Goal: Task Accomplishment & Management: Manage account settings

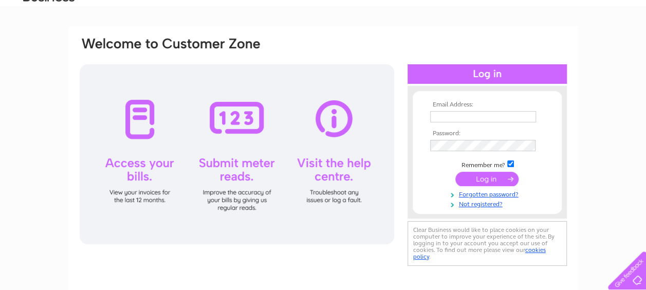
type input "cross.cih@gmail.com"
click at [483, 180] on input "submit" at bounding box center [486, 179] width 63 height 14
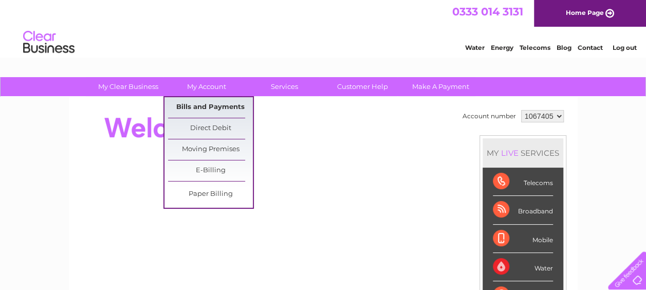
click at [202, 106] on link "Bills and Payments" at bounding box center [210, 107] width 85 height 21
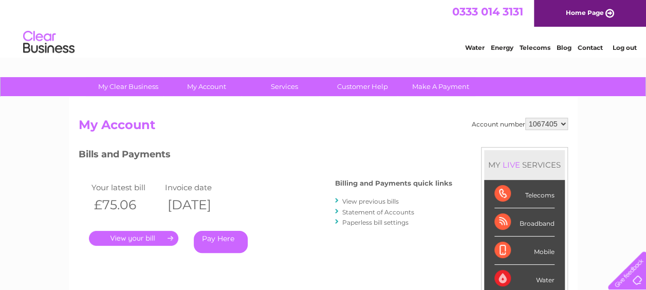
scroll to position [51, 0]
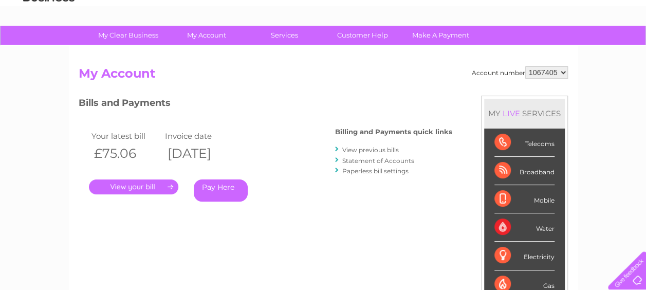
click at [137, 188] on link "." at bounding box center [133, 186] width 89 height 15
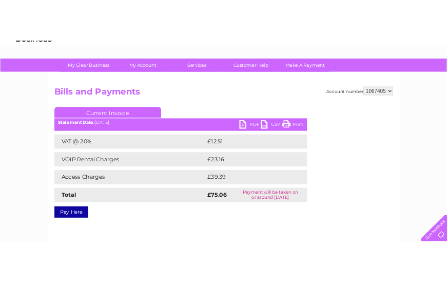
scroll to position [103, 0]
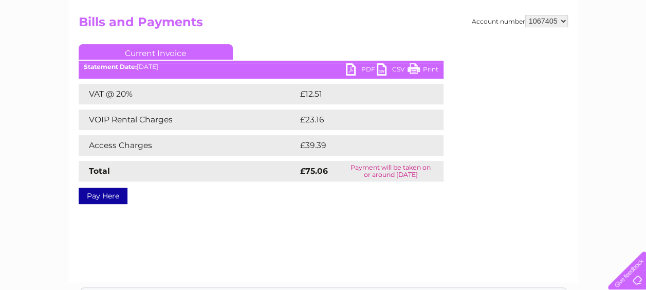
click at [350, 67] on link "PDF" at bounding box center [361, 70] width 31 height 15
